Goal: Task Accomplishment & Management: Complete application form

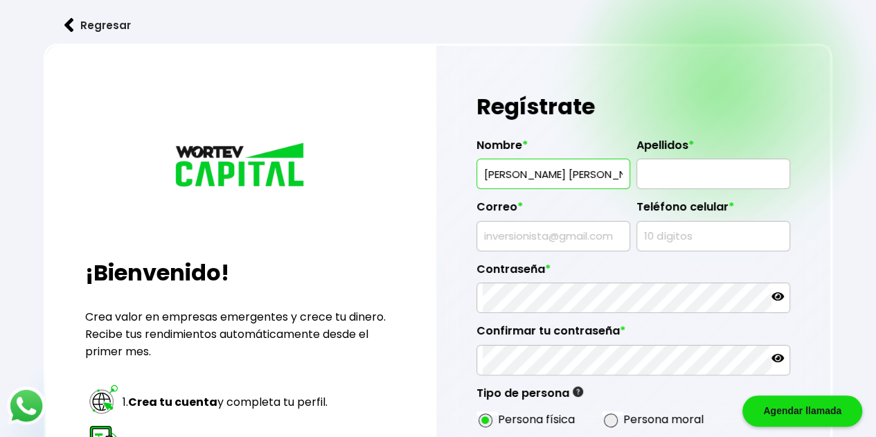
type input "[PERSON_NAME] [PERSON_NAME]"
type input "[PERSON_NAME]"
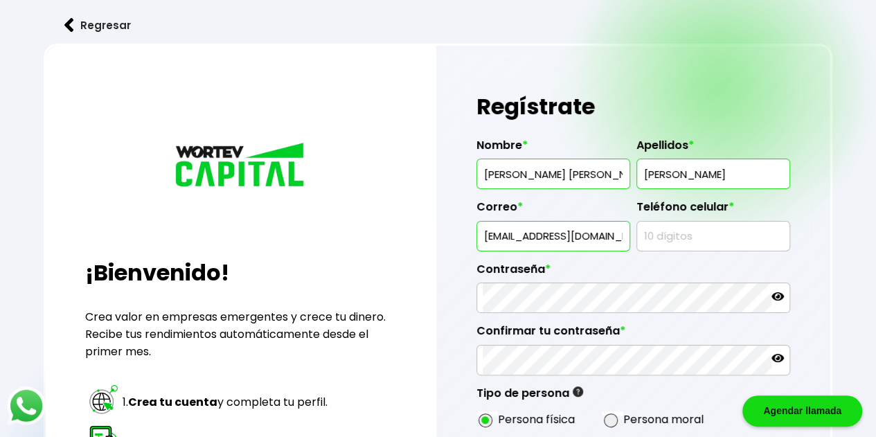
type input "[EMAIL_ADDRESS][DOMAIN_NAME]"
type input "6561312542"
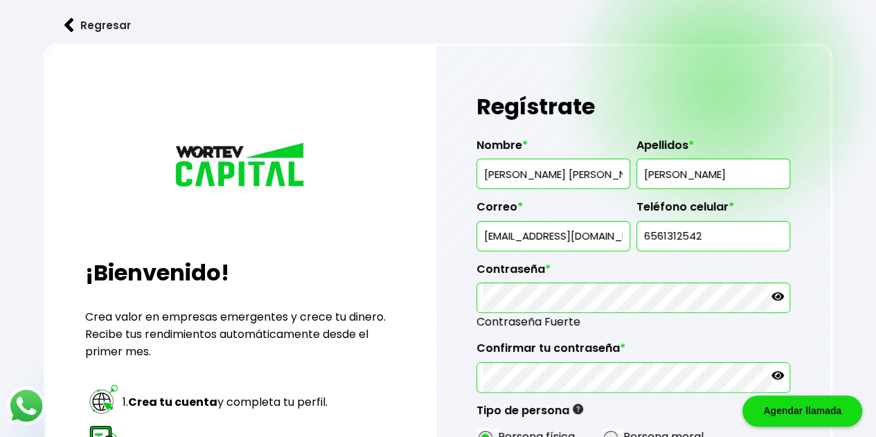
click at [779, 290] on icon at bounding box center [778, 296] width 12 height 12
click at [774, 373] on icon at bounding box center [778, 375] width 12 height 8
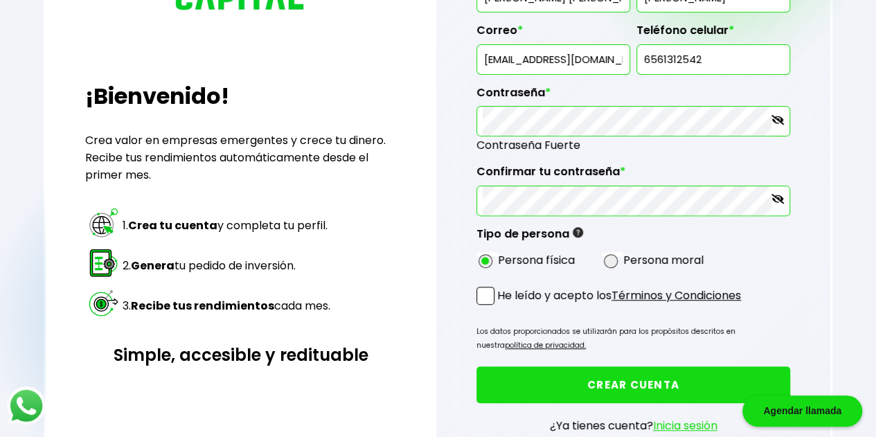
scroll to position [208, 0]
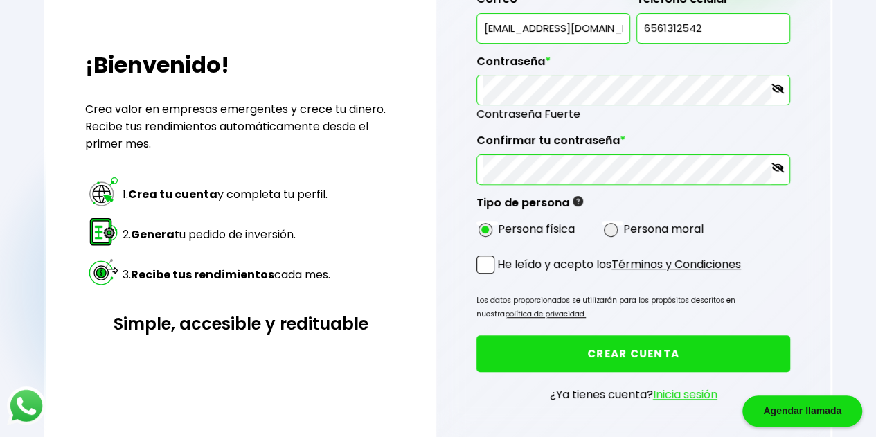
click at [486, 257] on span at bounding box center [486, 265] width 18 height 18
click at [500, 275] on input "He leído y acepto los Términos y Condiciones" at bounding box center [500, 275] width 0 height 0
click at [584, 351] on button "CREAR CUENTA" at bounding box center [634, 353] width 314 height 37
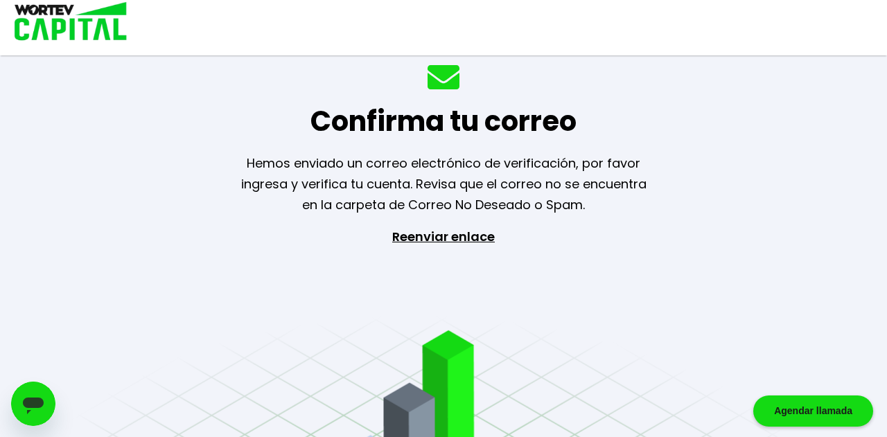
click at [635, 242] on div "Confirma tu correo Hemos enviado un correo electrónico de verificación, por fav…" at bounding box center [443, 218] width 887 height 437
click at [552, 304] on div "Confirma tu correo Hemos enviado un correo electrónico de verificación, por fav…" at bounding box center [443, 218] width 887 height 437
click at [241, 337] on div "Confirma tu correo Hemos enviado un correo electrónico de verificación, por fav…" at bounding box center [443, 218] width 887 height 437
click at [58, 22] on img at bounding box center [66, 22] width 132 height 45
